Goal: Task Accomplishment & Management: Use online tool/utility

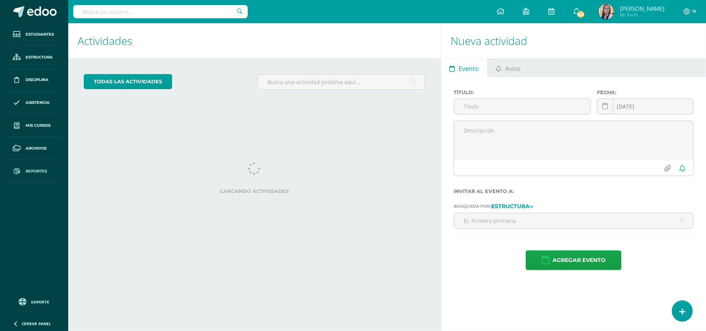
click at [40, 174] on span "Reportes" at bounding box center [36, 171] width 21 height 6
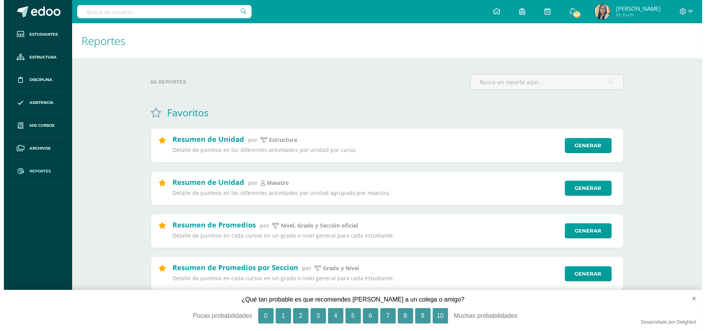
scroll to position [200, 0]
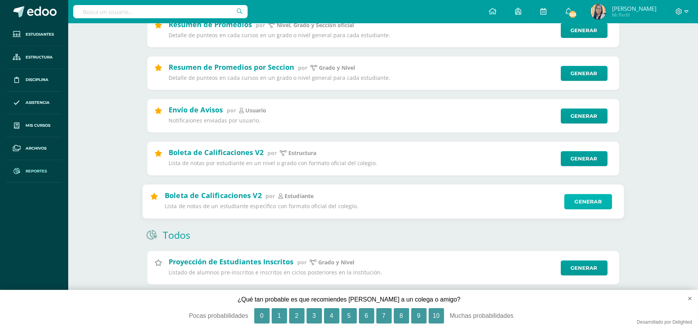
click at [582, 205] on link "Generar" at bounding box center [588, 202] width 48 height 16
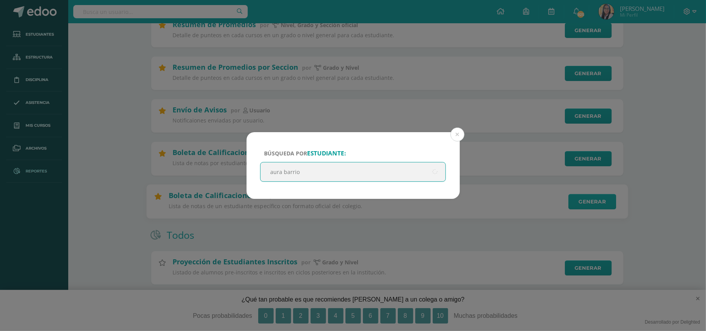
type input "[PERSON_NAME]"
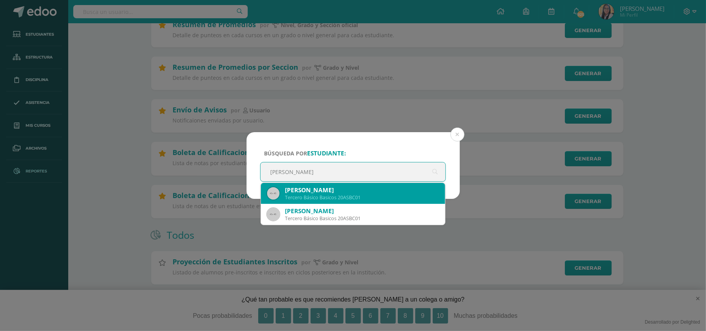
click at [340, 199] on div "Tercero Básico Basicos 20ASBC01" at bounding box center [362, 197] width 154 height 7
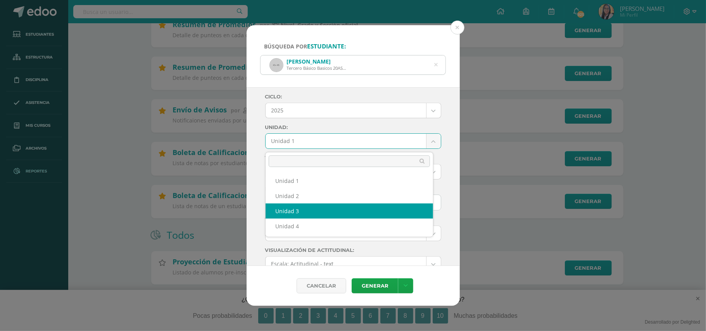
select select "Unidad 3"
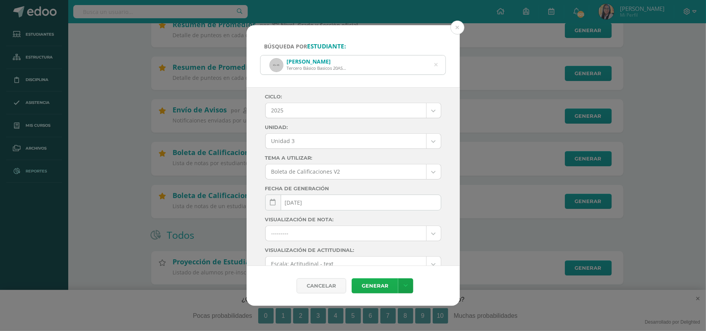
click at [375, 284] on link "Generar" at bounding box center [375, 285] width 47 height 15
